Goal: Check status: Check status

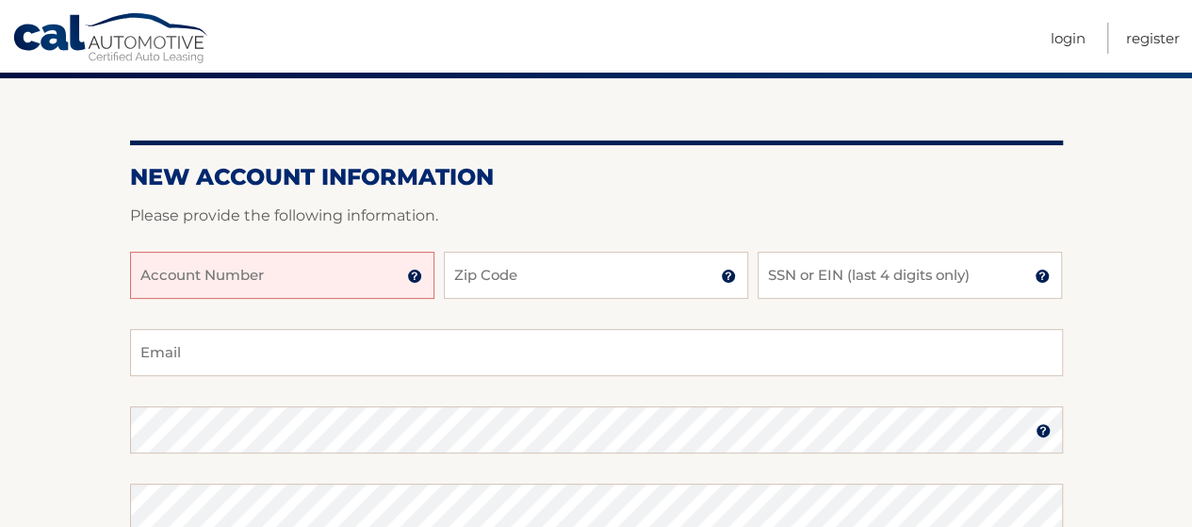
scroll to position [152, 0]
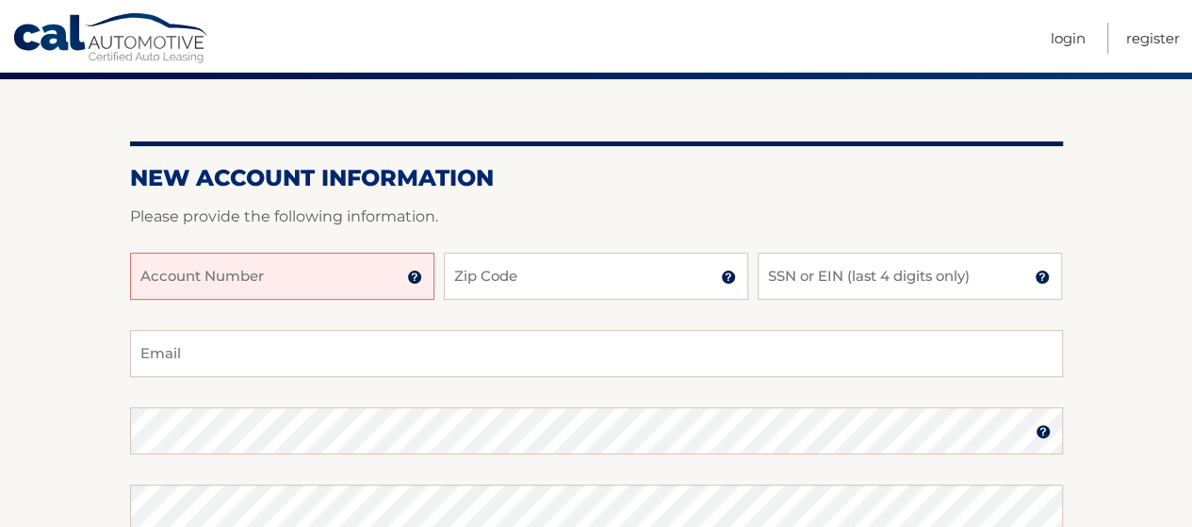
drag, startPoint x: 260, startPoint y: 271, endPoint x: 230, endPoint y: 271, distance: 30.2
click at [230, 271] on input "Account Number" at bounding box center [282, 276] width 304 height 47
click at [417, 275] on img at bounding box center [414, 277] width 15 height 15
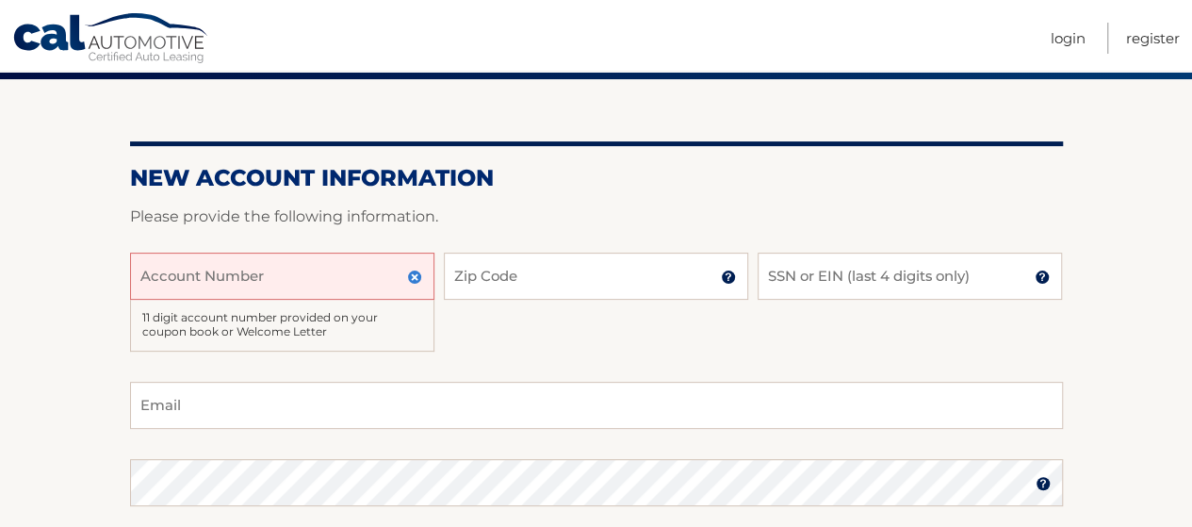
click at [287, 276] on input "Account Number" at bounding box center [282, 276] width 304 height 47
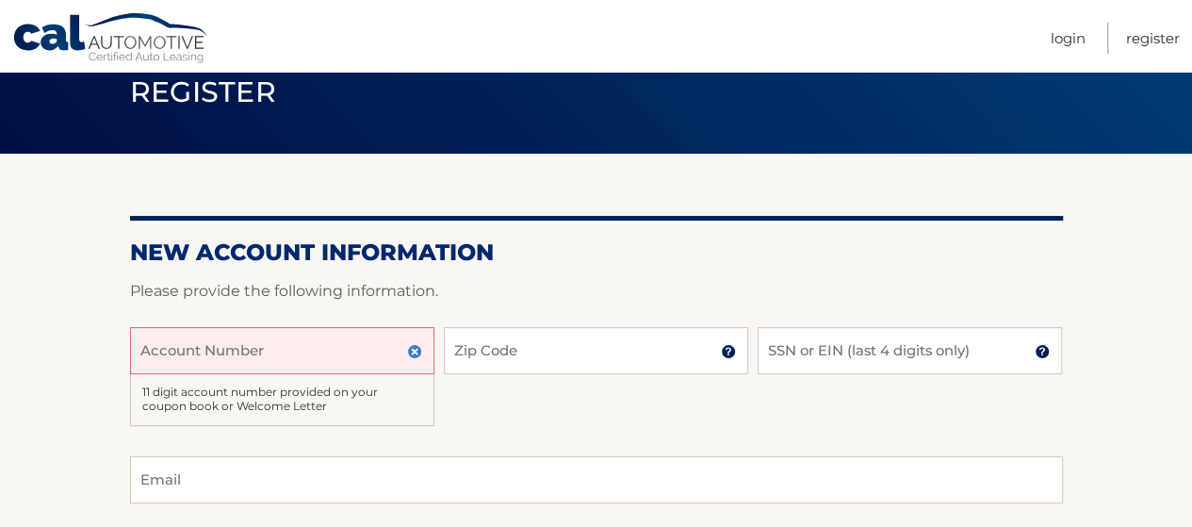
scroll to position [0, 0]
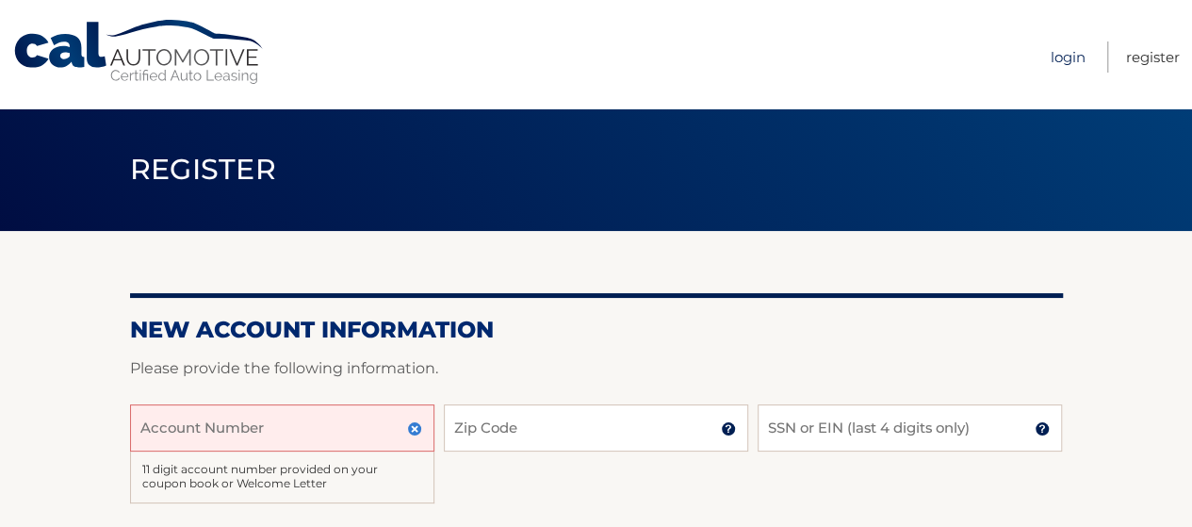
click at [1054, 69] on link "Login" at bounding box center [1068, 56] width 35 height 31
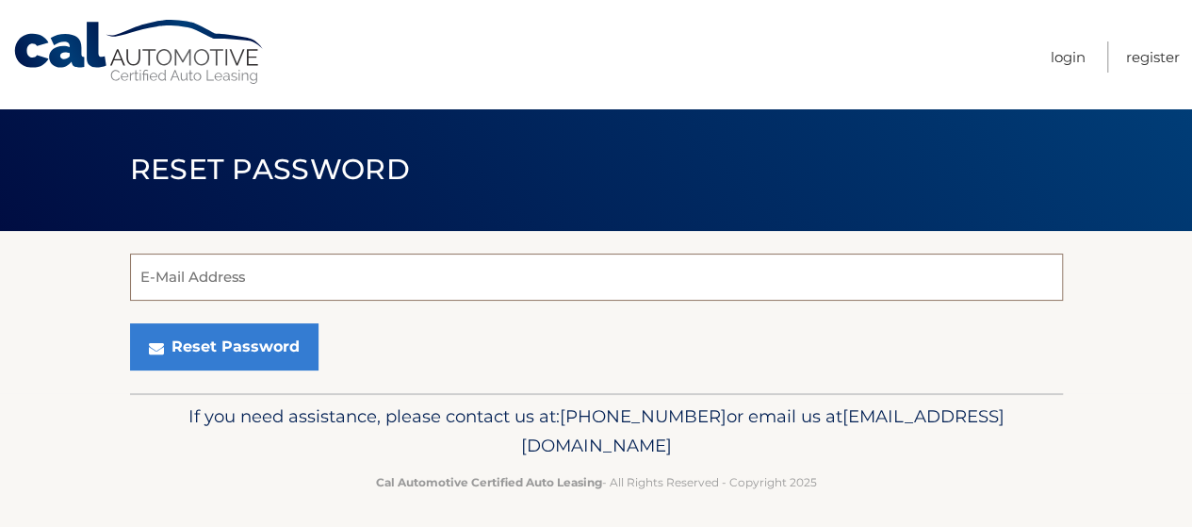
click at [647, 281] on input "E-Mail Address" at bounding box center [596, 277] width 933 height 47
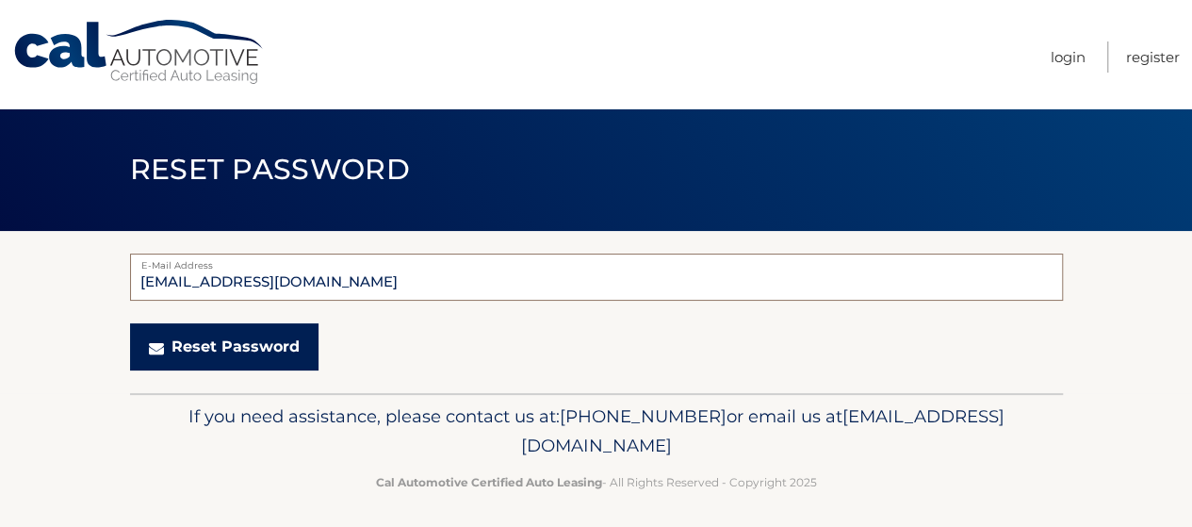
type input "[EMAIL_ADDRESS][DOMAIN_NAME]"
click at [286, 340] on button "Reset Password" at bounding box center [224, 346] width 188 height 47
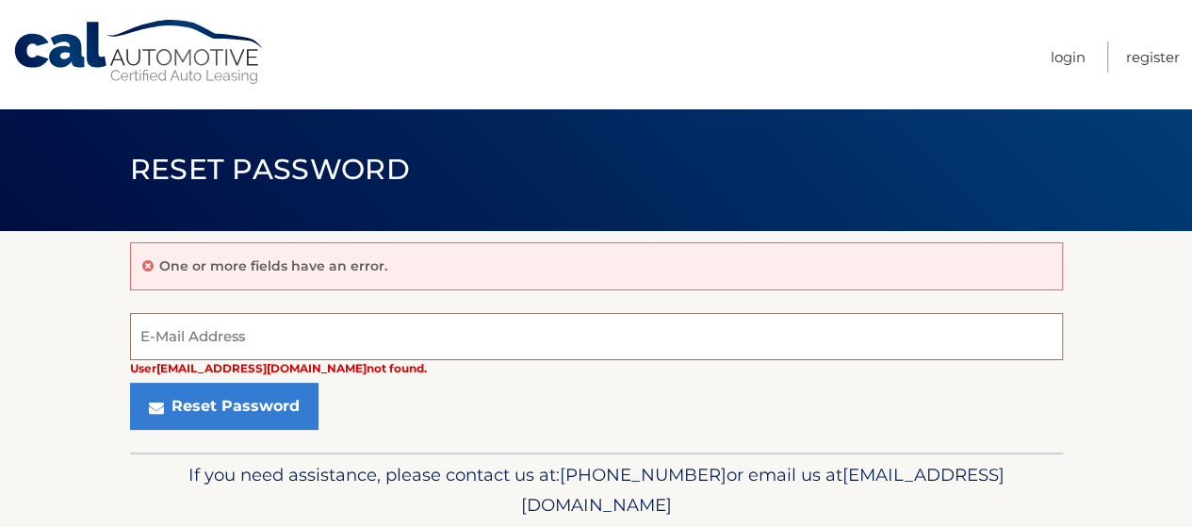
click at [268, 333] on input "E-Mail Address" at bounding box center [596, 336] width 933 height 47
type input "colleenann9190@gmi"
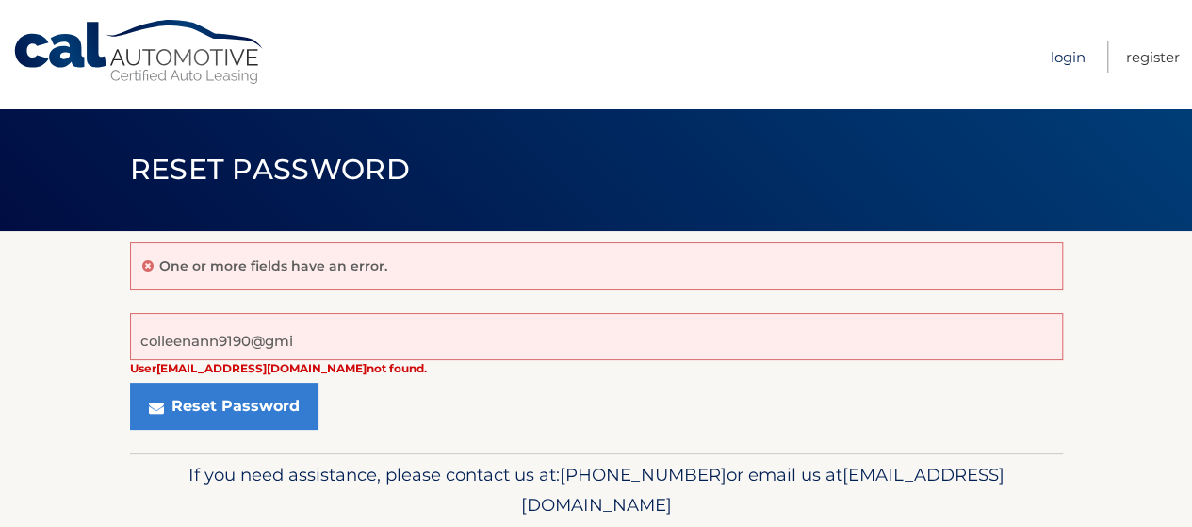
click at [1069, 55] on link "Login" at bounding box center [1068, 56] width 35 height 31
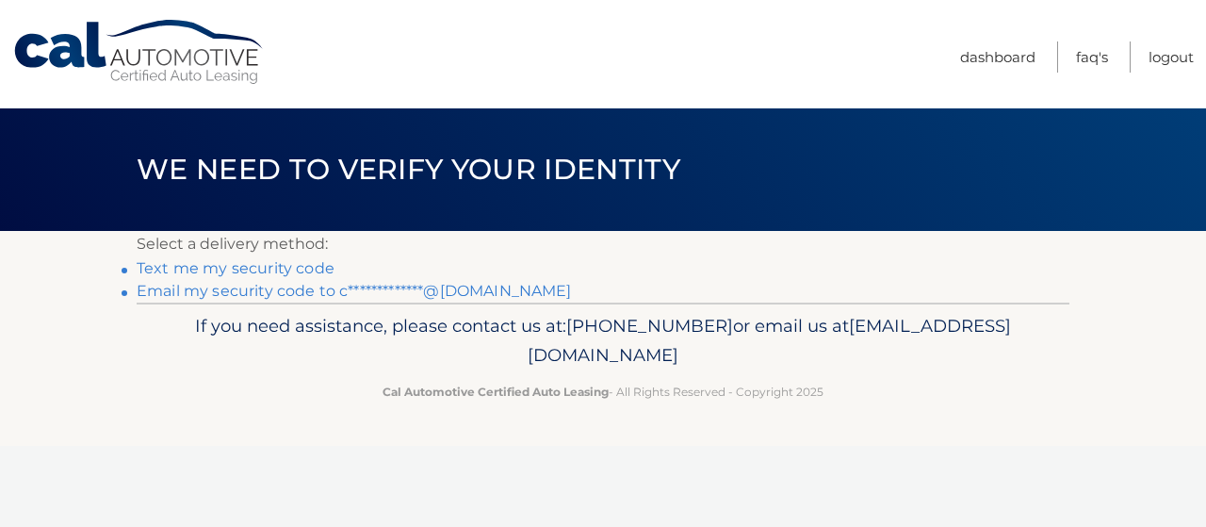
click at [456, 290] on link "**********" at bounding box center [354, 291] width 435 height 18
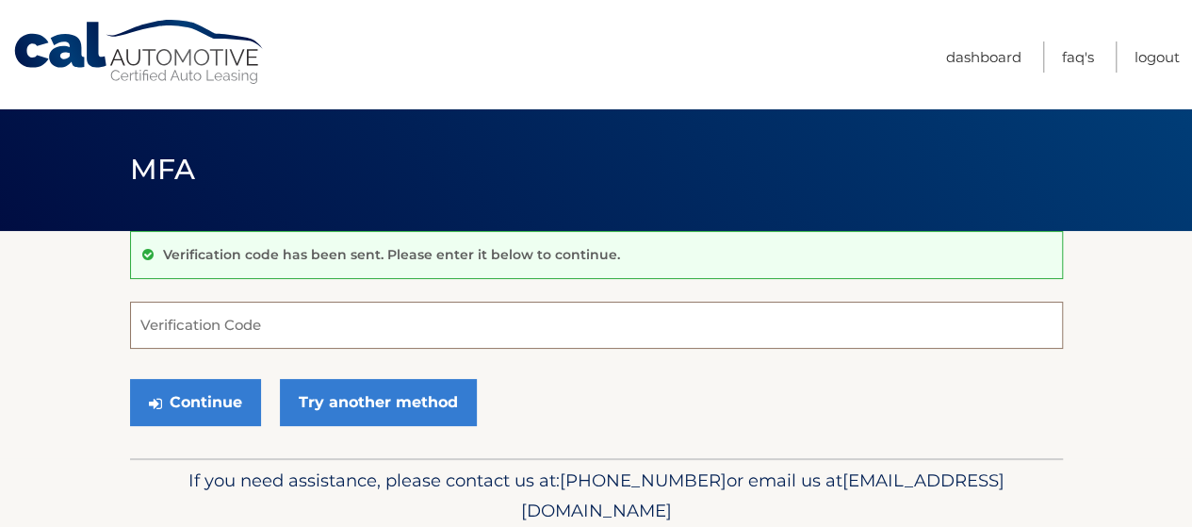
click at [372, 323] on input "Verification Code" at bounding box center [596, 325] width 933 height 47
click at [484, 313] on input "Verification Code" at bounding box center [596, 325] width 933 height 47
paste input "502776"
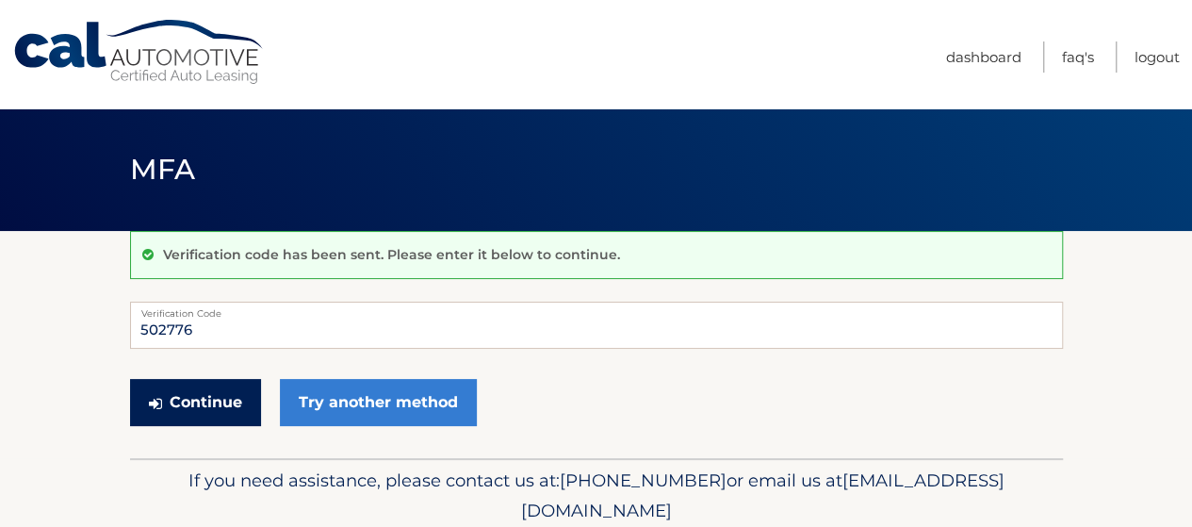
click at [172, 404] on button "Continue" at bounding box center [195, 402] width 131 height 47
click at [147, 325] on input "502776" at bounding box center [596, 325] width 933 height 47
type input "502776"
click at [222, 403] on button "Continue" at bounding box center [195, 402] width 131 height 47
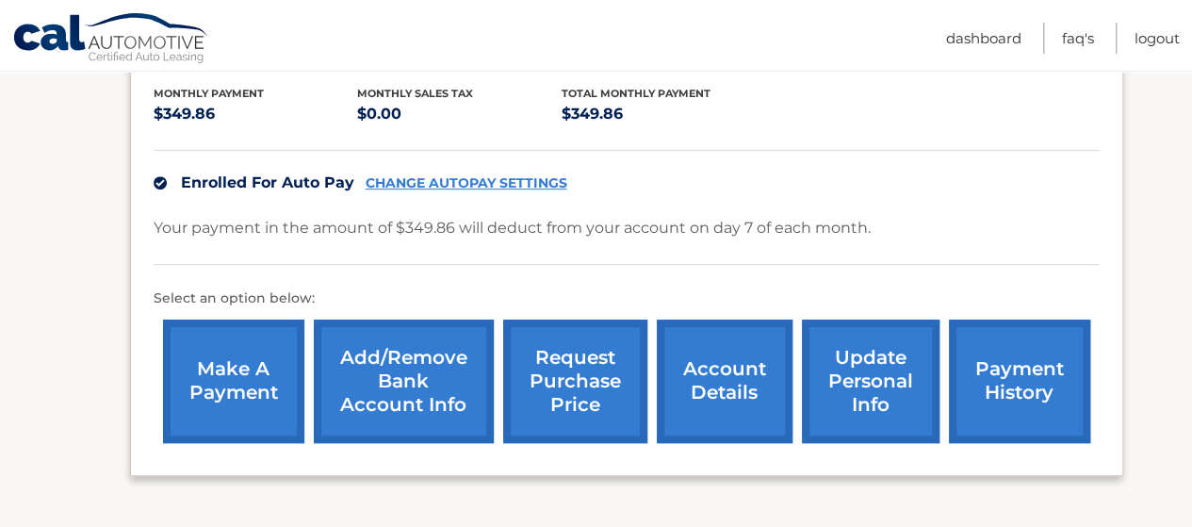
scroll to position [401, 0]
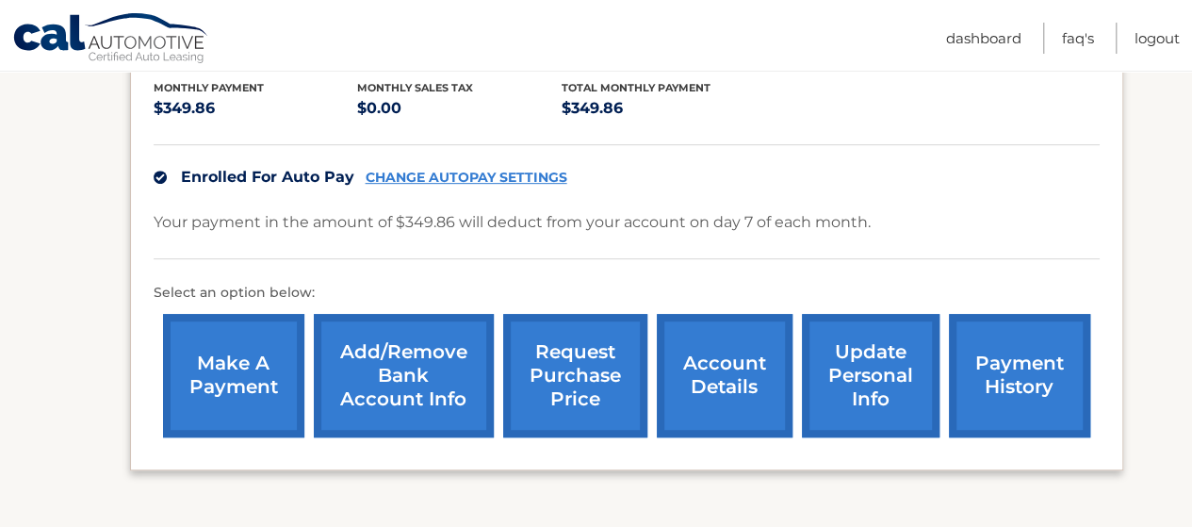
click at [733, 349] on link "account details" at bounding box center [725, 375] width 136 height 123
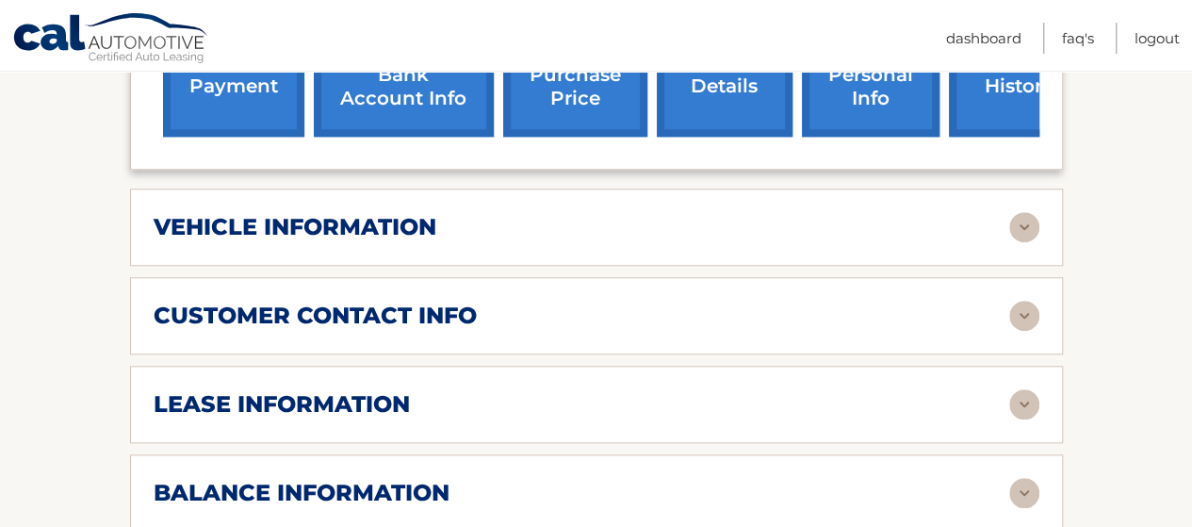
scroll to position [752, 0]
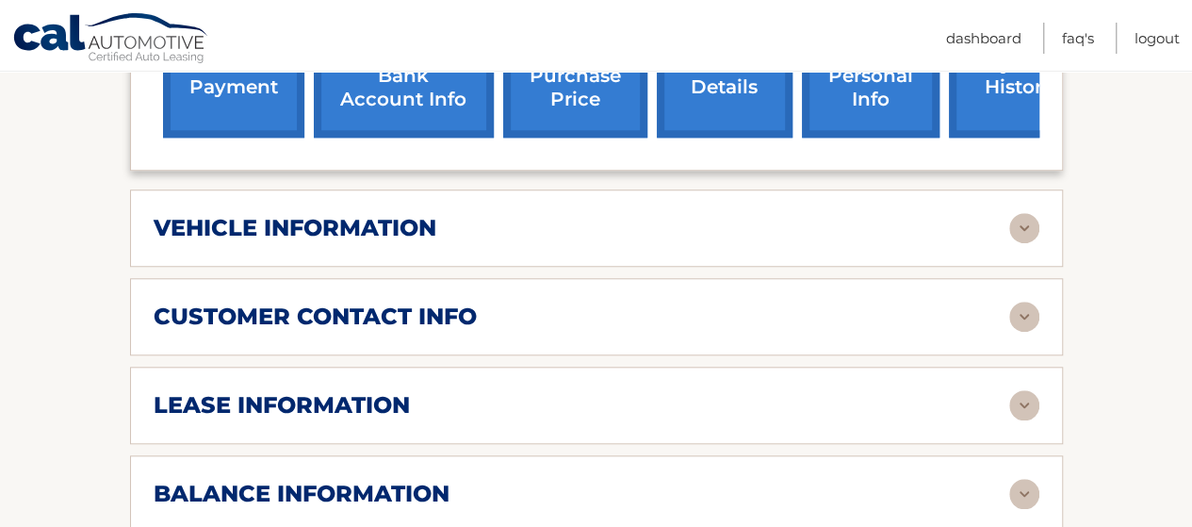
click at [1027, 213] on img at bounding box center [1024, 228] width 30 height 30
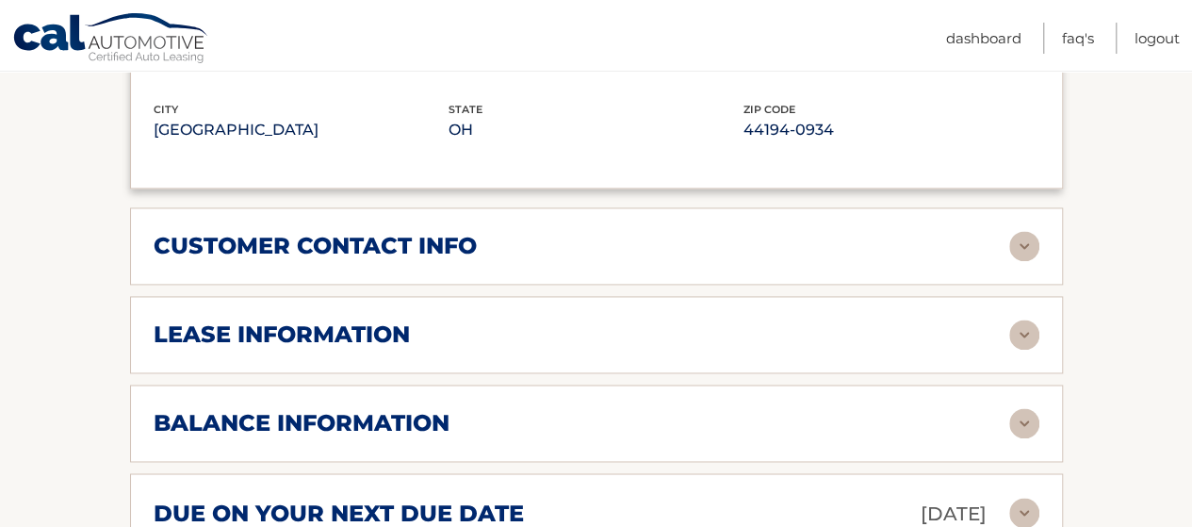
scroll to position [1276, 0]
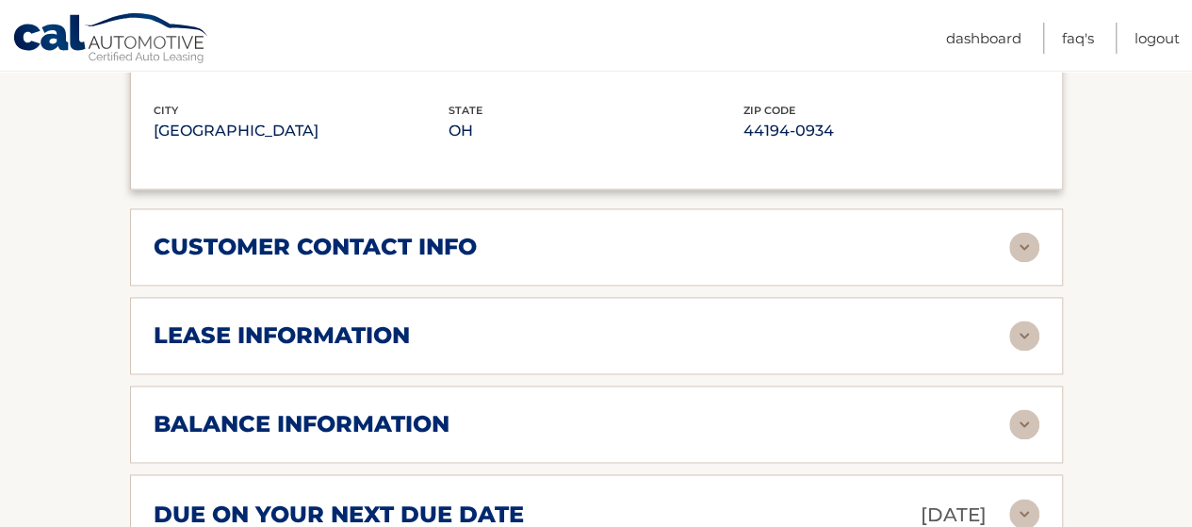
click at [863, 338] on div "lease information Contract Start Date [DATE] Term 39 Maturity Date [DATE] Start…" at bounding box center [596, 335] width 933 height 77
click at [1024, 320] on img at bounding box center [1024, 335] width 30 height 30
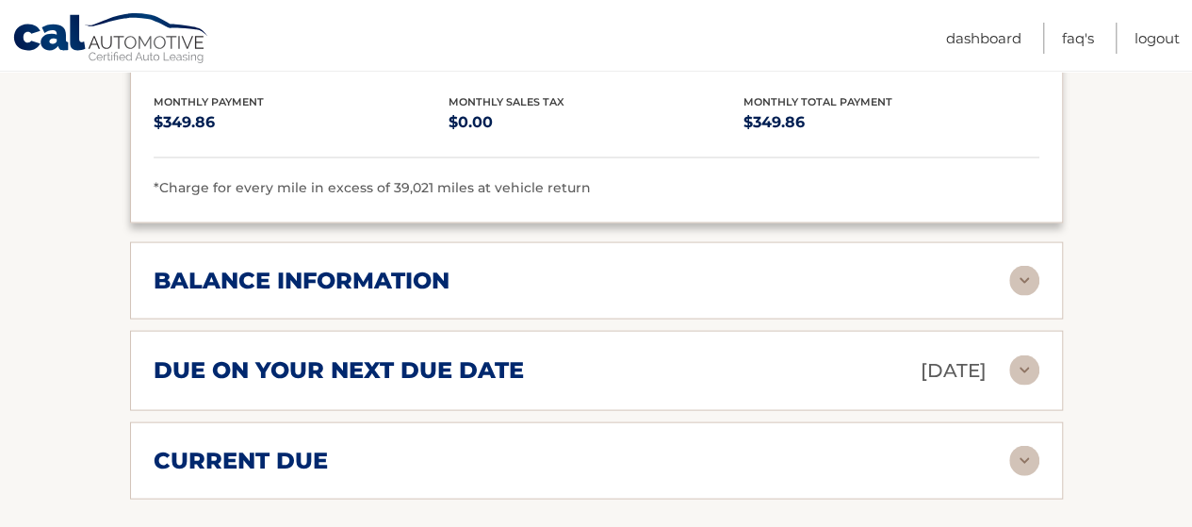
scroll to position [1772, 0]
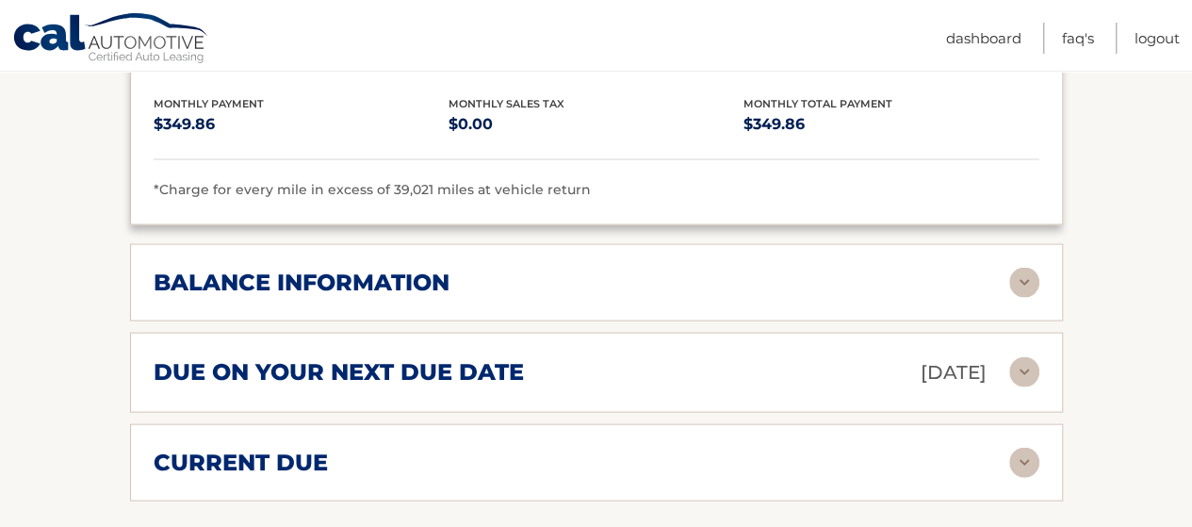
click at [917, 332] on div "due on your next due date [DATE] Late Charges $0.00 Miscellaneous Charges $0.00…" at bounding box center [596, 372] width 933 height 80
click at [1031, 356] on img at bounding box center [1024, 371] width 30 height 30
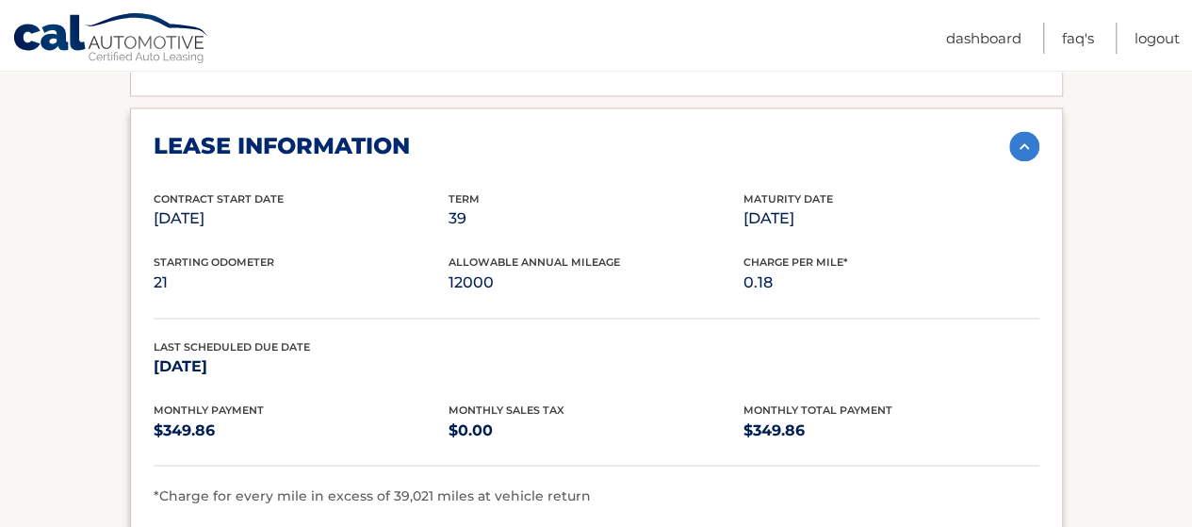
scroll to position [1465, 0]
